Goal: Find contact information: Find contact information

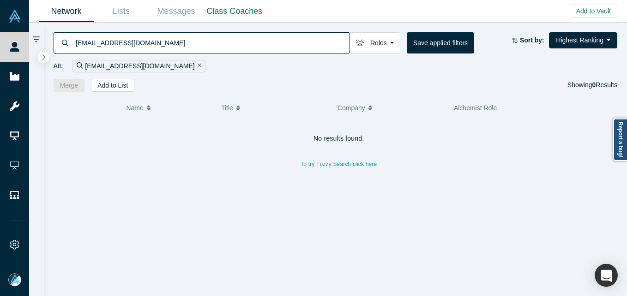
click at [158, 50] on input "[EMAIL_ADDRESS][DOMAIN_NAME]" at bounding box center [212, 43] width 275 height 22
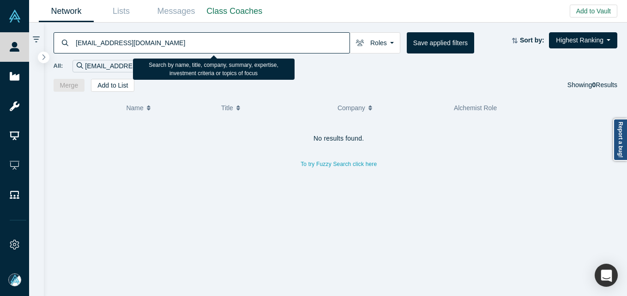
click at [162, 28] on div "[EMAIL_ADDRESS][DOMAIN_NAME] Roles Founders Faculty Mentors Alumni Mentor Angel…" at bounding box center [335, 57] width 583 height 69
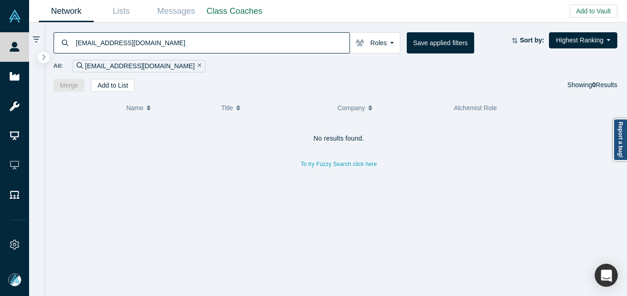
click at [158, 47] on input "[EMAIL_ADDRESS][DOMAIN_NAME]" at bounding box center [212, 43] width 275 height 22
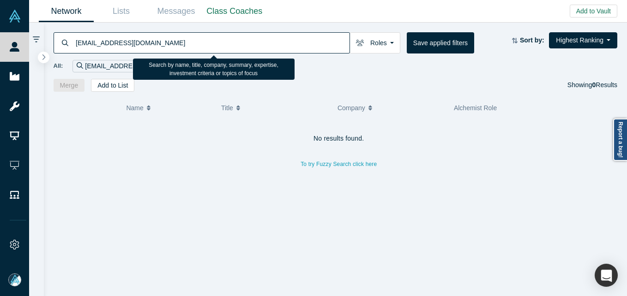
click at [158, 47] on input "[EMAIL_ADDRESS][DOMAIN_NAME]" at bounding box center [212, 43] width 275 height 22
paste input "[PERSON_NAME]"
type input "[PERSON_NAME]"
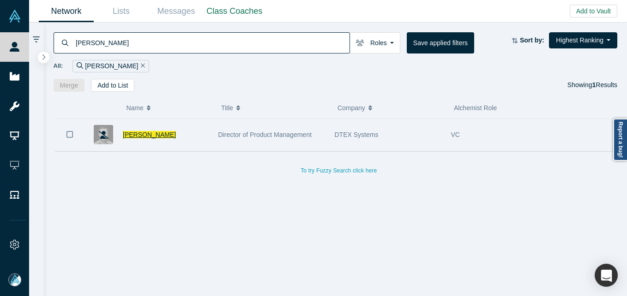
click at [150, 134] on span "[PERSON_NAME]" at bounding box center [149, 134] width 53 height 7
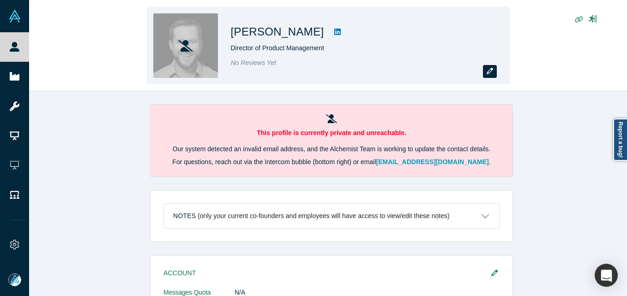
click at [486, 69] on icon "button" at bounding box center [489, 71] width 6 height 6
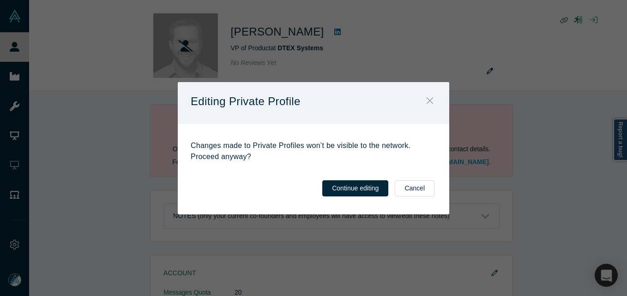
drag, startPoint x: 431, startPoint y: 98, endPoint x: 417, endPoint y: 96, distance: 14.6
click at [430, 98] on icon "Close" at bounding box center [429, 101] width 6 height 10
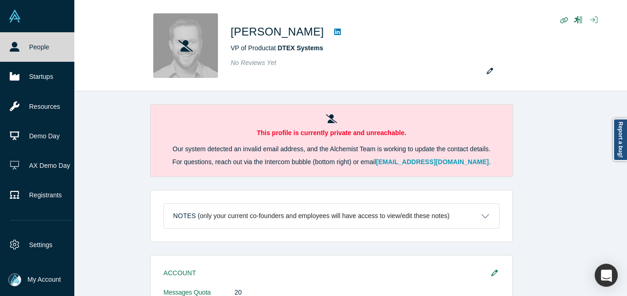
drag, startPoint x: 8, startPoint y: 41, endPoint x: 17, endPoint y: 52, distance: 14.5
click at [8, 41] on link "People" at bounding box center [40, 47] width 81 height 30
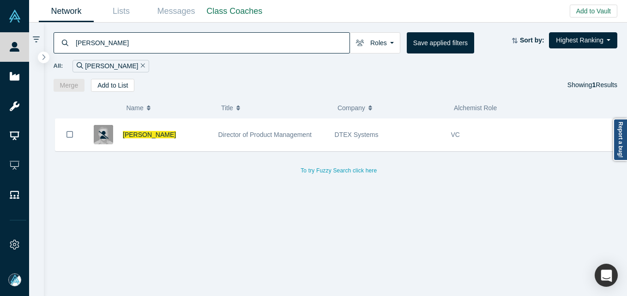
click at [204, 40] on input "[PERSON_NAME]" at bounding box center [212, 43] width 275 height 22
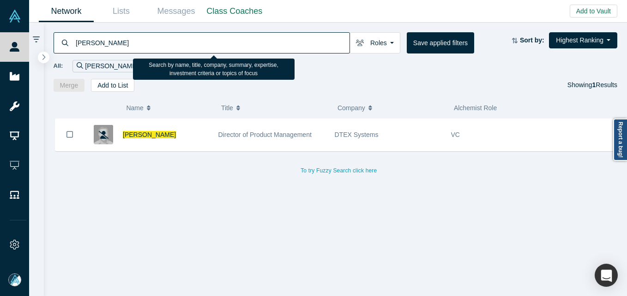
click at [204, 40] on input "[PERSON_NAME]" at bounding box center [212, 43] width 275 height 22
paste input "oman [PERSON_NAME]"
click at [301, 42] on input "[PERSON_NAME]" at bounding box center [212, 43] width 275 height 22
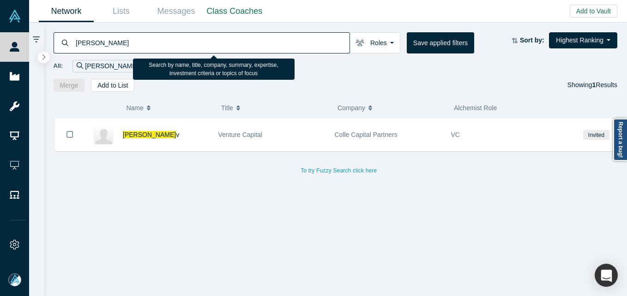
paste input "amez Naam"
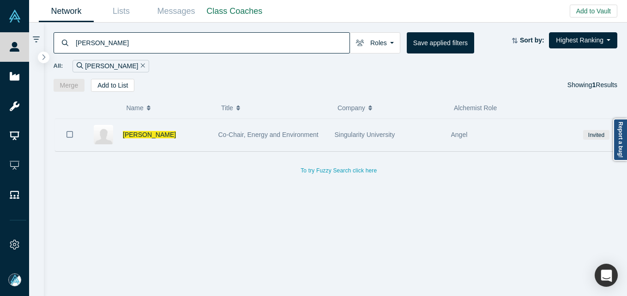
click at [175, 127] on div "[PERSON_NAME]" at bounding box center [166, 135] width 86 height 32
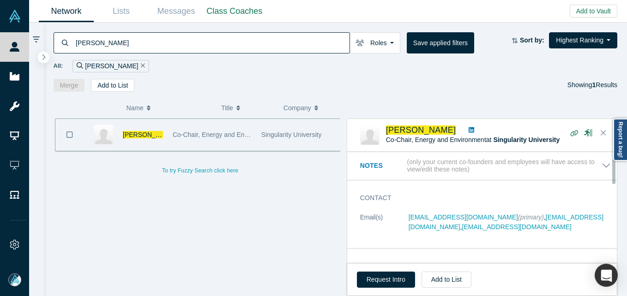
scroll to position [46, 0]
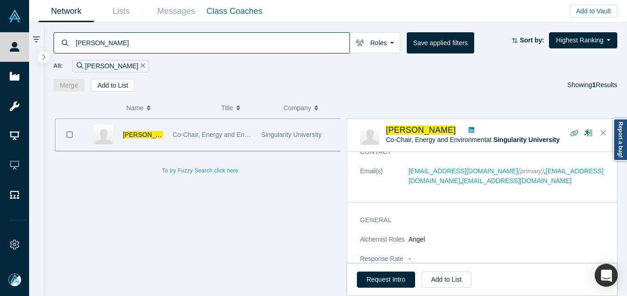
click at [155, 41] on input "[PERSON_NAME]" at bounding box center [212, 43] width 275 height 22
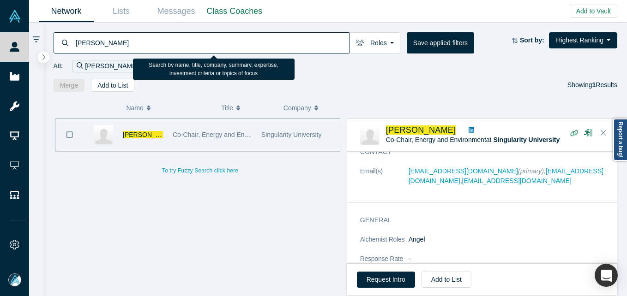
click at [155, 41] on input "[PERSON_NAME]" at bounding box center [212, 43] width 275 height 22
paste input "[PERSON_NAME]"
click at [155, 41] on input "[PERSON_NAME]" at bounding box center [212, 43] width 275 height 22
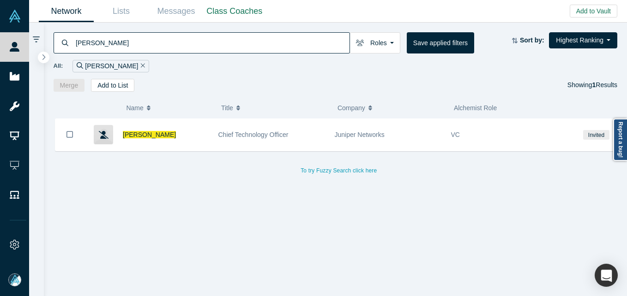
click at [251, 31] on div "[PERSON_NAME] Roles Founders Faculty Mentors Alumni Mentor Angels VCs Corporate…" at bounding box center [335, 57] width 583 height 69
click at [244, 39] on input "[PERSON_NAME]" at bounding box center [212, 43] width 275 height 22
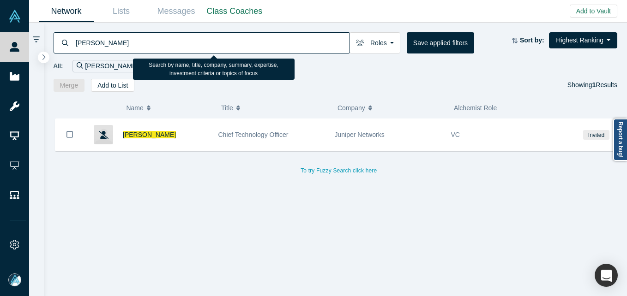
click at [244, 39] on input "[PERSON_NAME]" at bounding box center [212, 43] width 275 height 22
paste input "[PERSON_NAME]"
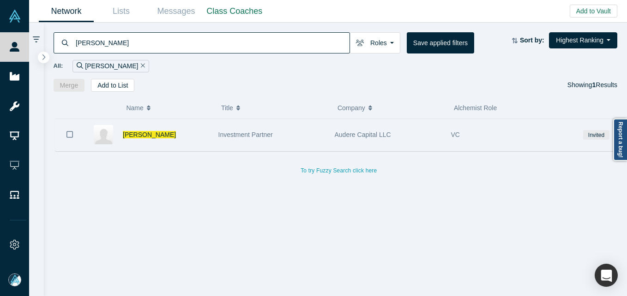
drag, startPoint x: 172, startPoint y: 150, endPoint x: 208, endPoint y: 78, distance: 81.1
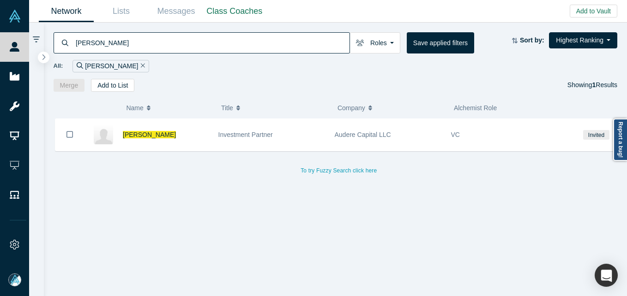
click at [172, 149] on div "[PERSON_NAME]" at bounding box center [166, 135] width 86 height 32
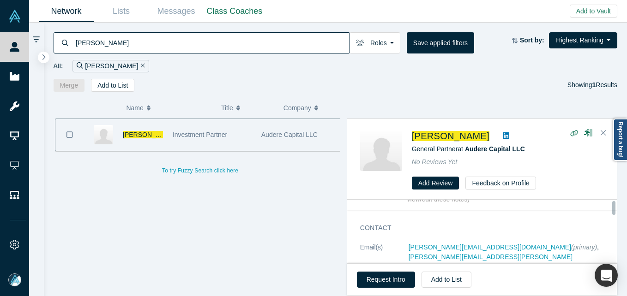
scroll to position [46, 0]
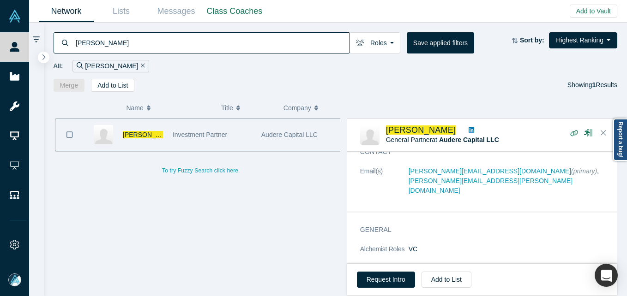
click at [229, 40] on input "[PERSON_NAME]" at bounding box center [212, 43] width 275 height 22
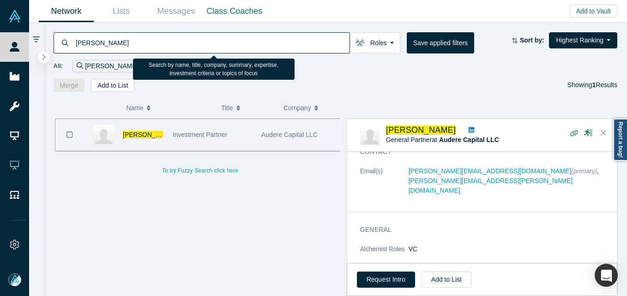
click at [229, 40] on input "[PERSON_NAME]" at bounding box center [212, 43] width 275 height 22
paste input "atrick Wack"
click at [229, 40] on input "[PERSON_NAME]" at bounding box center [212, 43] width 275 height 22
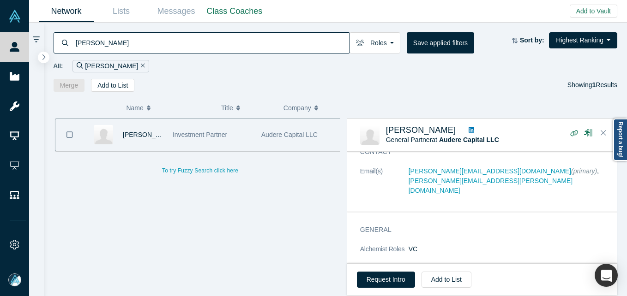
type input "[PERSON_NAME]"
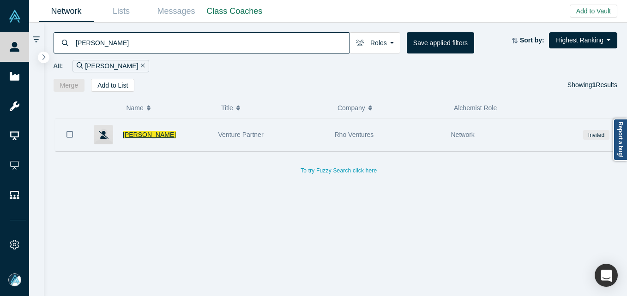
click at [139, 135] on span "[PERSON_NAME]" at bounding box center [149, 134] width 53 height 7
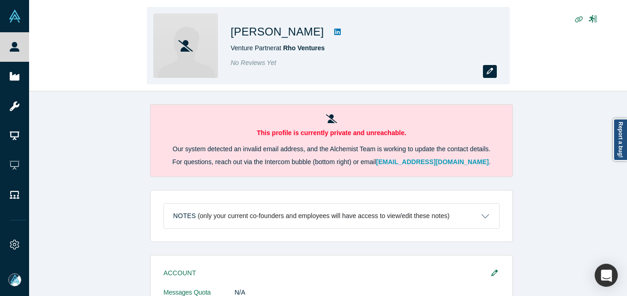
click at [489, 70] on icon "button" at bounding box center [489, 71] width 6 height 6
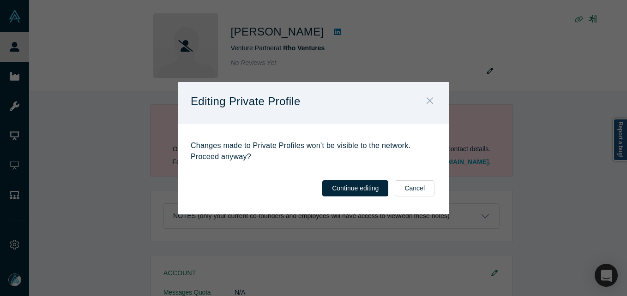
click at [433, 98] on button "Close" at bounding box center [429, 102] width 19 height 20
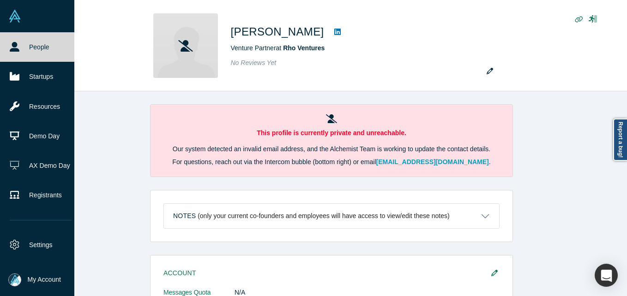
click at [30, 48] on link "People" at bounding box center [40, 47] width 81 height 30
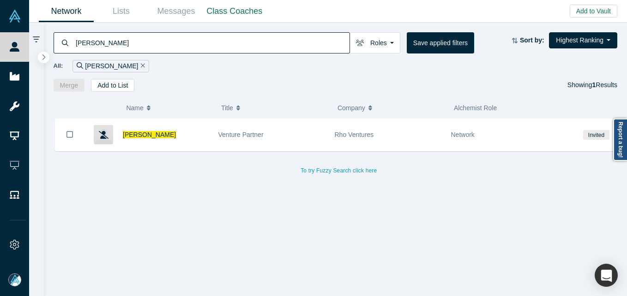
click at [158, 44] on input "[PERSON_NAME]" at bounding box center [212, 43] width 275 height 22
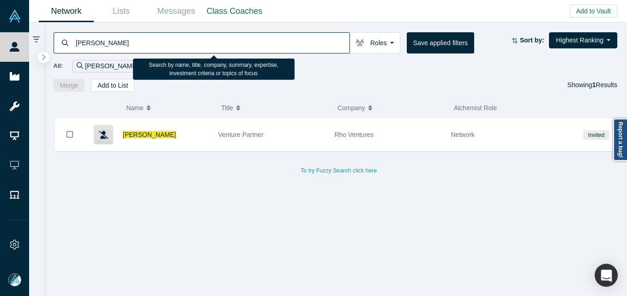
click at [158, 44] on input "[PERSON_NAME]" at bounding box center [212, 43] width 275 height 22
paste input "[PERSON_NAME]"
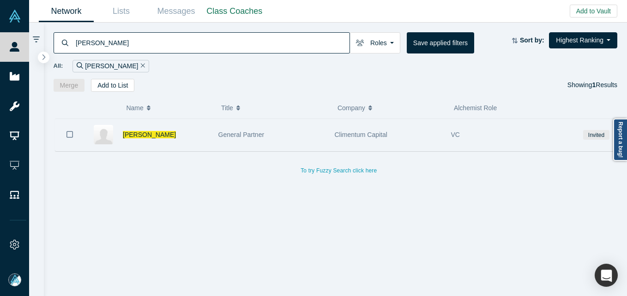
drag, startPoint x: 198, startPoint y: 132, endPoint x: 202, endPoint y: 127, distance: 5.9
click at [198, 132] on div "[PERSON_NAME]" at bounding box center [166, 135] width 86 height 32
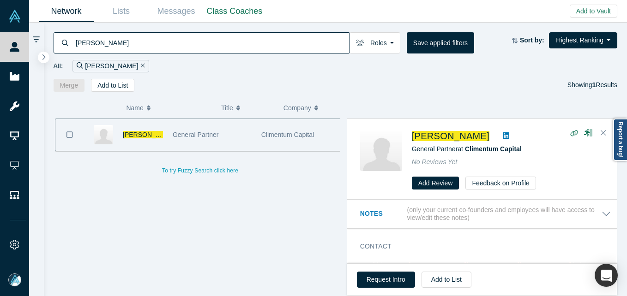
click at [132, 33] on input "[PERSON_NAME]" at bounding box center [212, 43] width 275 height 22
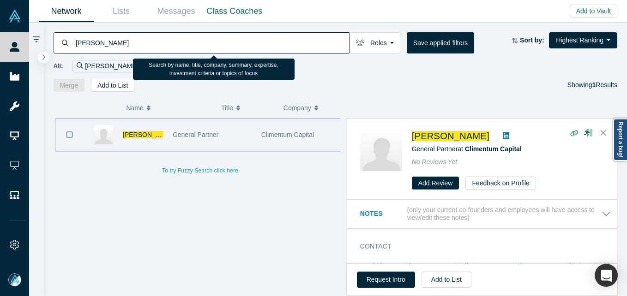
click at [132, 33] on input "[PERSON_NAME]" at bounding box center [212, 43] width 275 height 22
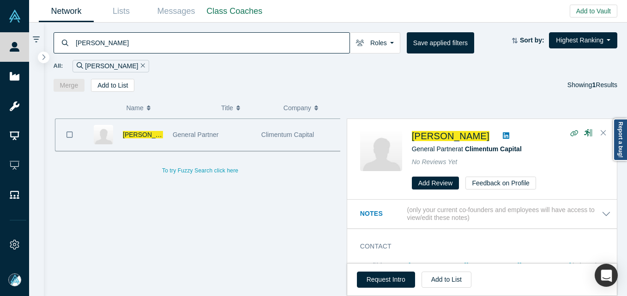
click at [123, 48] on input "[PERSON_NAME]" at bounding box center [212, 43] width 275 height 22
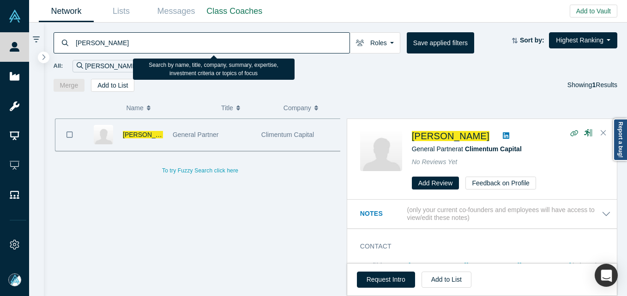
click at [123, 48] on input "[PERSON_NAME]" at bounding box center [212, 43] width 275 height 22
paste input "ssimo [PERSON_NAME]"
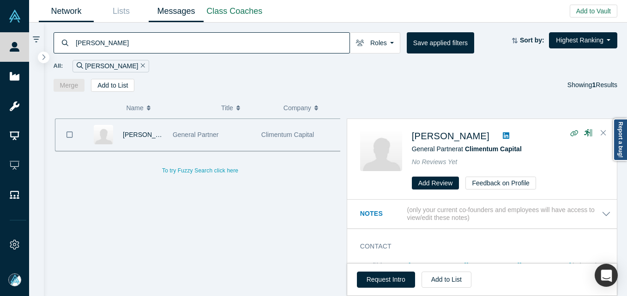
type input "[PERSON_NAME]"
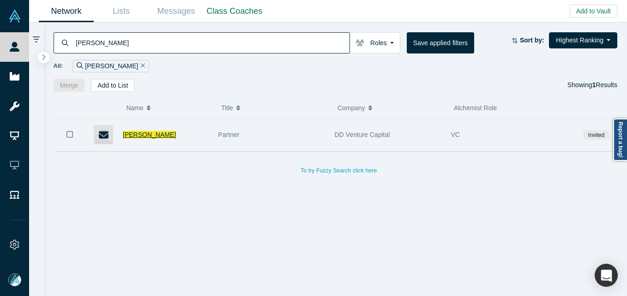
click at [173, 132] on span "[PERSON_NAME]" at bounding box center [149, 134] width 53 height 7
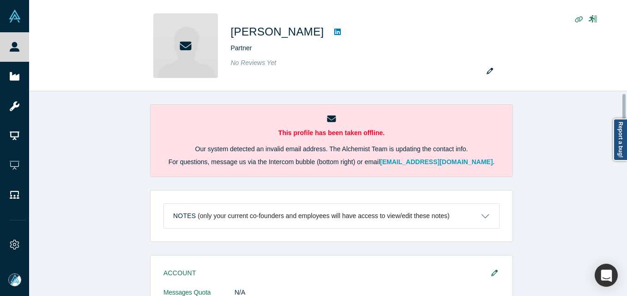
scroll to position [185, 0]
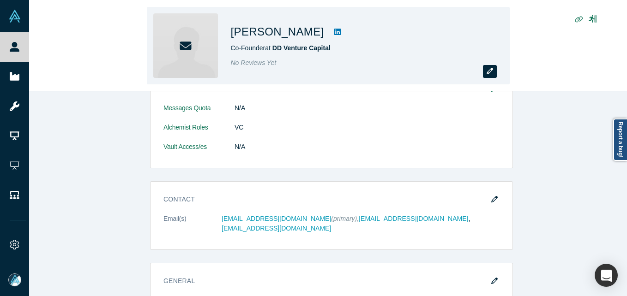
click at [495, 67] on button "button" at bounding box center [490, 71] width 14 height 13
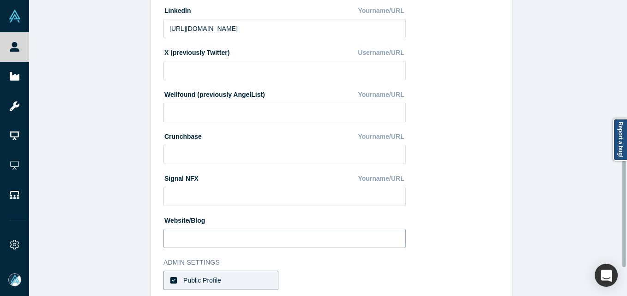
scroll to position [323, 0]
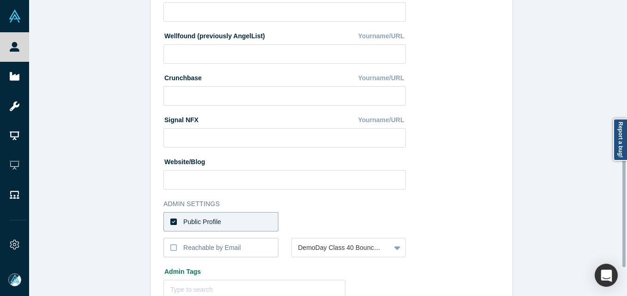
click at [240, 224] on label "Public Profile" at bounding box center [220, 221] width 115 height 19
click at [0, 0] on input "Public Profile" at bounding box center [0, 0] width 0 height 0
click at [317, 218] on div "Select the reason" at bounding box center [348, 221] width 115 height 19
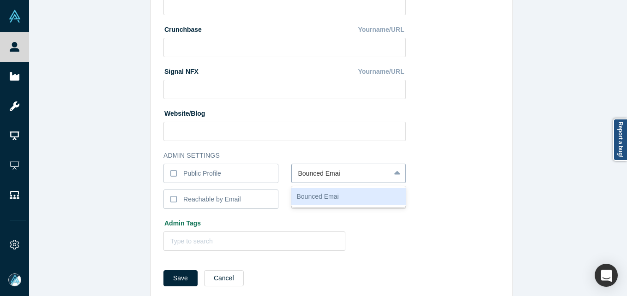
type input "Bounced Email"
click at [163, 270] on button "Save" at bounding box center [180, 278] width 34 height 16
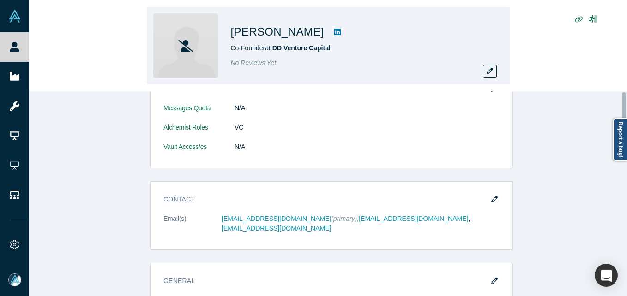
scroll to position [0, 0]
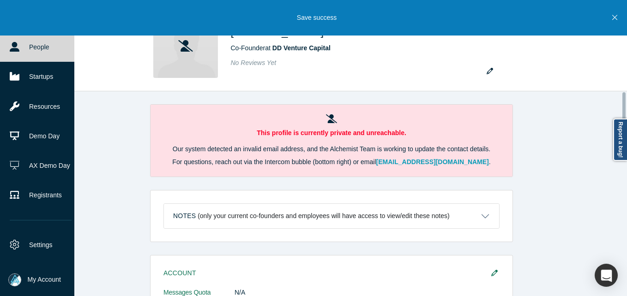
click at [15, 47] on icon at bounding box center [15, 47] width 10 height 10
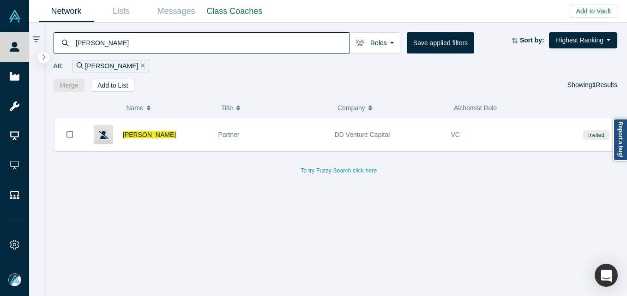
click at [178, 43] on input "[PERSON_NAME]" at bounding box center [212, 43] width 275 height 22
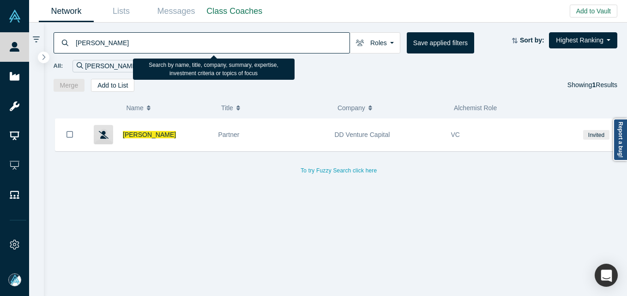
click at [178, 43] on input "[PERSON_NAME]" at bounding box center [212, 43] width 275 height 22
paste input "Esat Canl"
drag, startPoint x: 201, startPoint y: 132, endPoint x: 318, endPoint y: 70, distance: 132.3
click at [200, 132] on div "[PERSON_NAME]" at bounding box center [166, 135] width 86 height 32
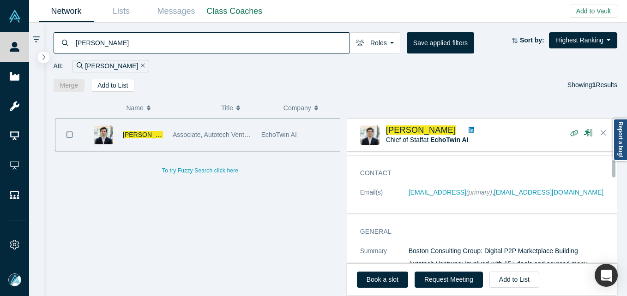
scroll to position [46, 0]
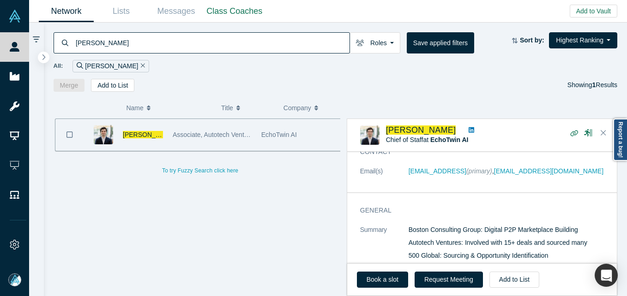
click at [162, 45] on input "[PERSON_NAME]" at bounding box center [212, 43] width 275 height 22
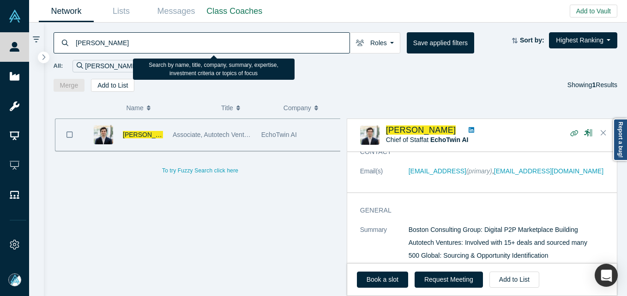
click at [162, 45] on input "[PERSON_NAME]" at bounding box center [212, 43] width 275 height 22
paste input "[PERSON_NAME]"
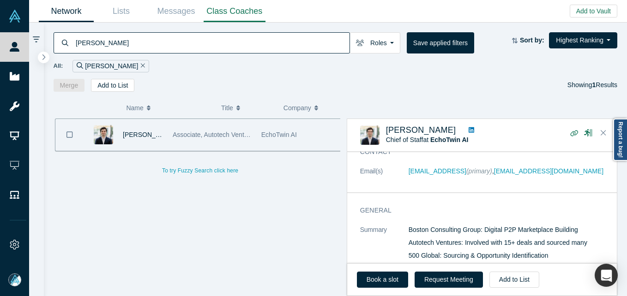
type input "[PERSON_NAME]"
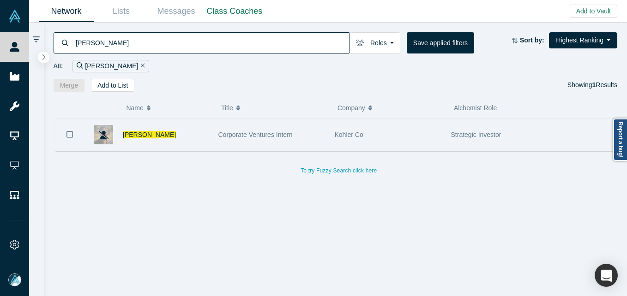
click at [148, 127] on div "[PERSON_NAME]" at bounding box center [166, 135] width 86 height 32
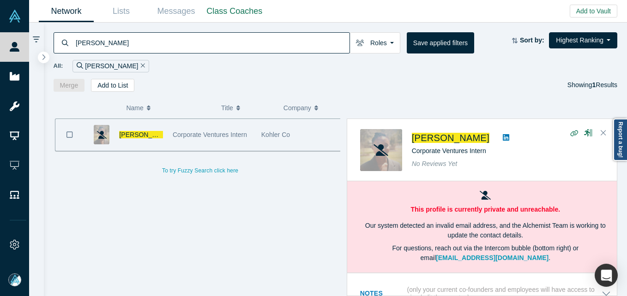
click at [147, 138] on span "[PERSON_NAME]" at bounding box center [145, 134] width 53 height 7
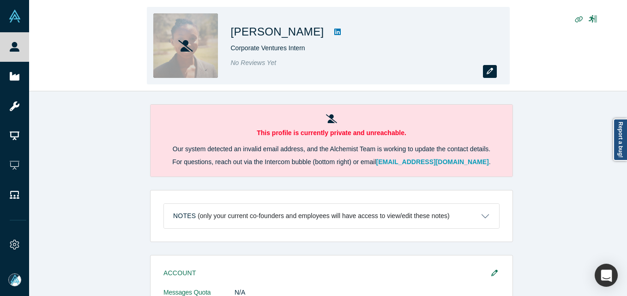
click at [494, 72] on button "button" at bounding box center [490, 71] width 14 height 13
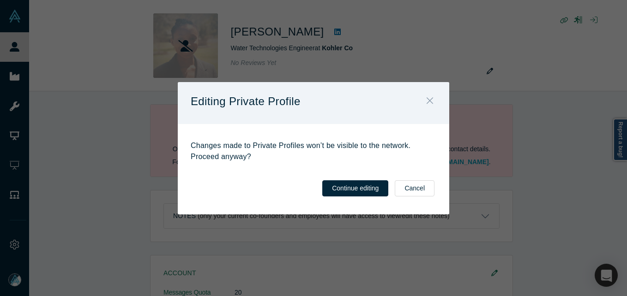
click at [427, 97] on icon "Close" at bounding box center [429, 101] width 6 height 10
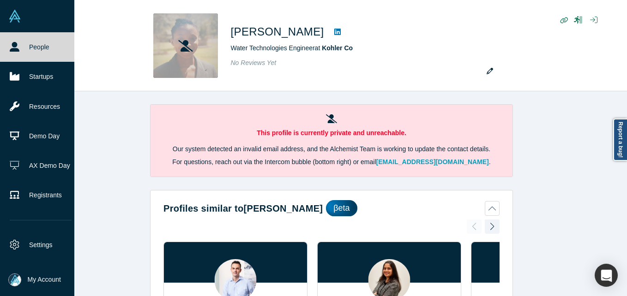
click at [23, 45] on link "People" at bounding box center [40, 47] width 81 height 30
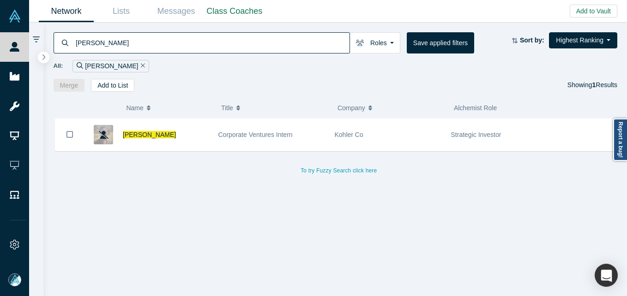
click at [181, 32] on input "[PERSON_NAME]" at bounding box center [212, 43] width 275 height 22
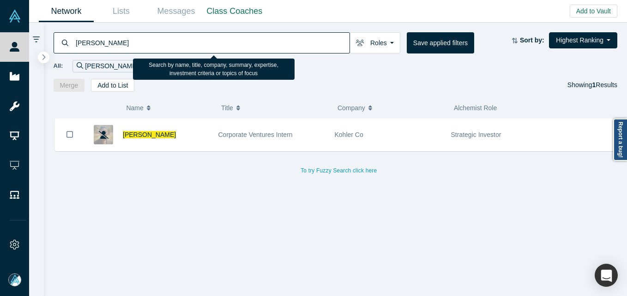
click at [181, 32] on input "[PERSON_NAME]" at bounding box center [212, 43] width 275 height 22
paste input "[PERSON_NAME]"
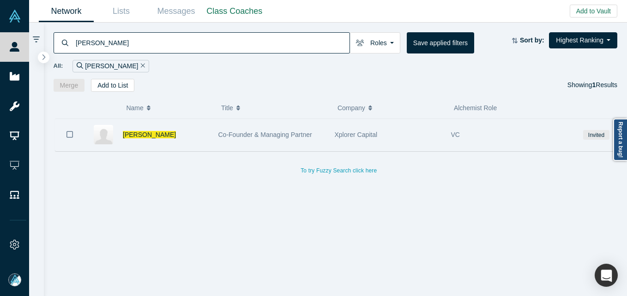
click at [201, 141] on div "[PERSON_NAME]" at bounding box center [166, 135] width 86 height 32
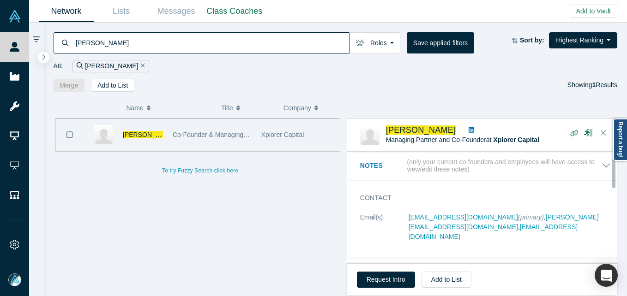
scroll to position [46, 0]
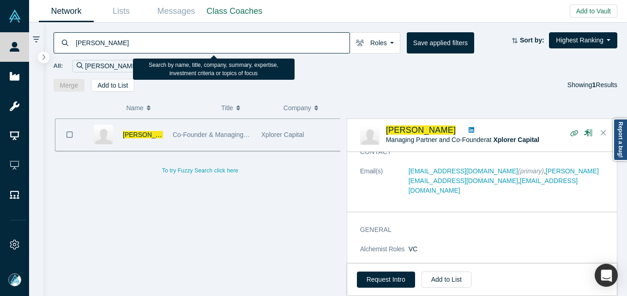
click at [171, 43] on input "[PERSON_NAME]" at bounding box center [212, 43] width 275 height 22
paste input "[PERSON_NAME]"
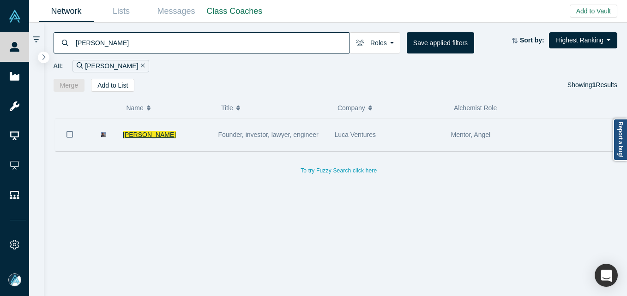
type input "[PERSON_NAME]"
click at [144, 137] on span "[PERSON_NAME]" at bounding box center [149, 134] width 53 height 7
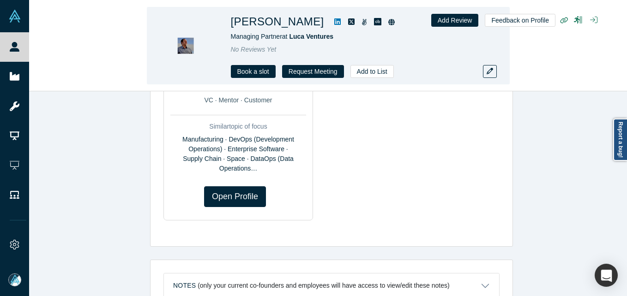
scroll to position [525, 0]
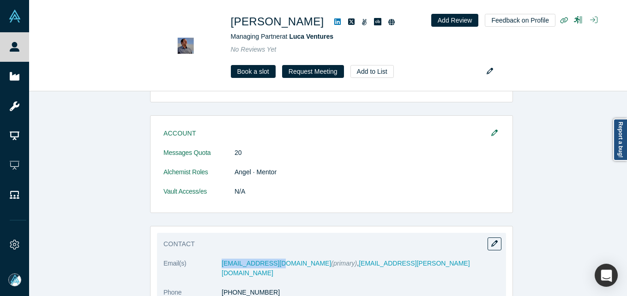
drag, startPoint x: 223, startPoint y: 264, endPoint x: 270, endPoint y: 265, distance: 46.6
click at [270, 265] on dl "Email(s) [EMAIL_ADDRESS][DOMAIN_NAME] (primary) , [EMAIL_ADDRESS][PERSON_NAME][…" at bounding box center [331, 293] width 336 height 68
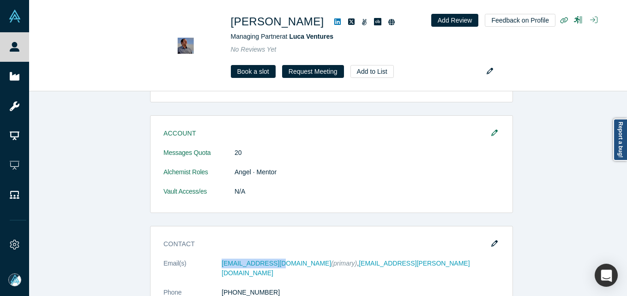
copy dl "[EMAIL_ADDRESS][DOMAIN_NAME]"
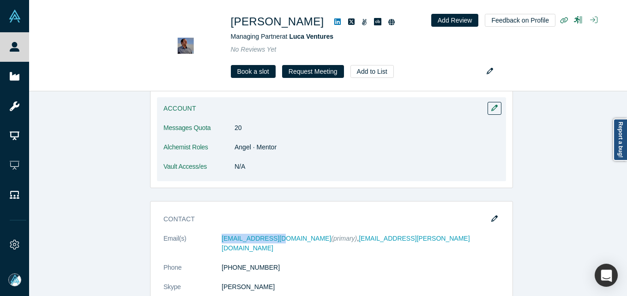
scroll to position [617, 0]
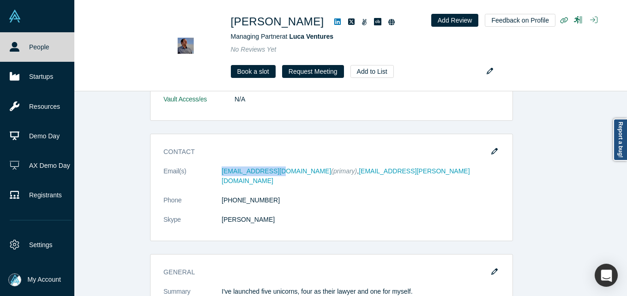
click at [18, 44] on icon at bounding box center [15, 47] width 10 height 10
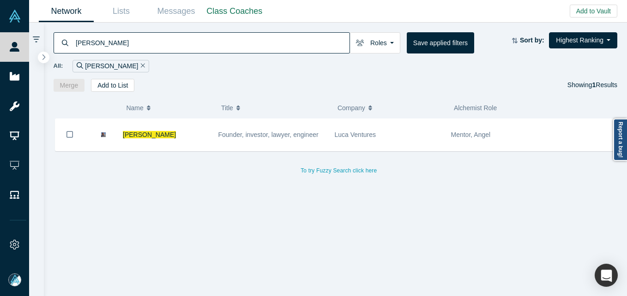
click at [166, 40] on input "[PERSON_NAME]" at bounding box center [212, 43] width 275 height 22
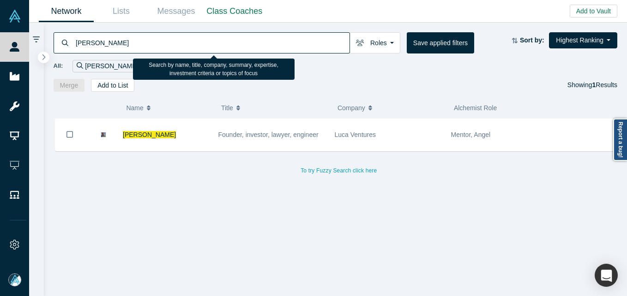
click at [166, 40] on input "[PERSON_NAME]" at bounding box center [212, 43] width 275 height 22
paste input "[PERSON_NAME]"
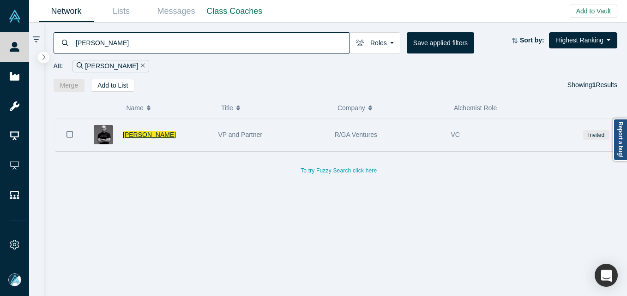
type input "[PERSON_NAME]"
click at [163, 136] on span "[PERSON_NAME]" at bounding box center [149, 134] width 53 height 7
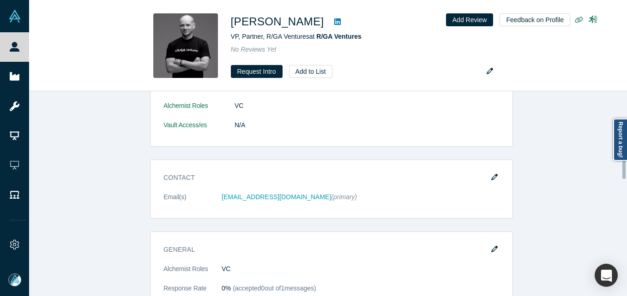
scroll to position [277, 0]
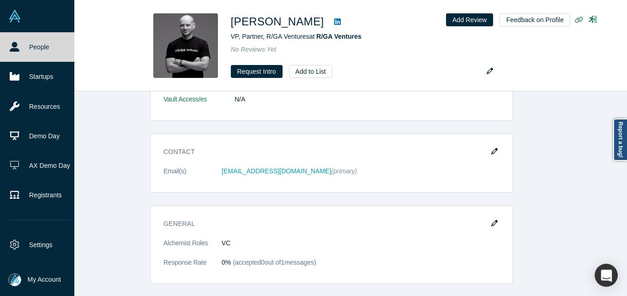
click at [30, 43] on link "People" at bounding box center [40, 47] width 81 height 30
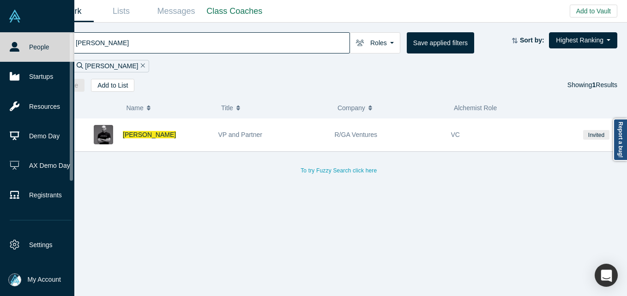
click at [23, 274] on button "My Account" at bounding box center [34, 280] width 53 height 13
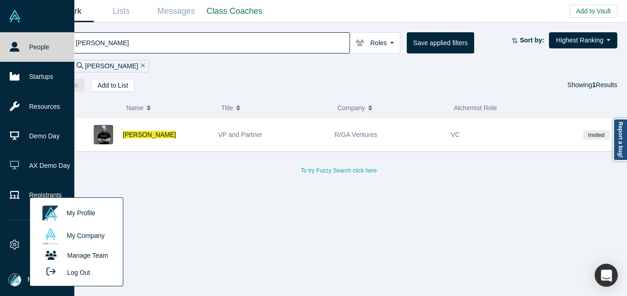
click at [96, 272] on div "My Profile My Company Manage Team Log Out" at bounding box center [77, 242] width 94 height 89
click at [75, 272] on button "Log Out" at bounding box center [65, 272] width 55 height 17
